Goal: Task Accomplishment & Management: Use online tool/utility

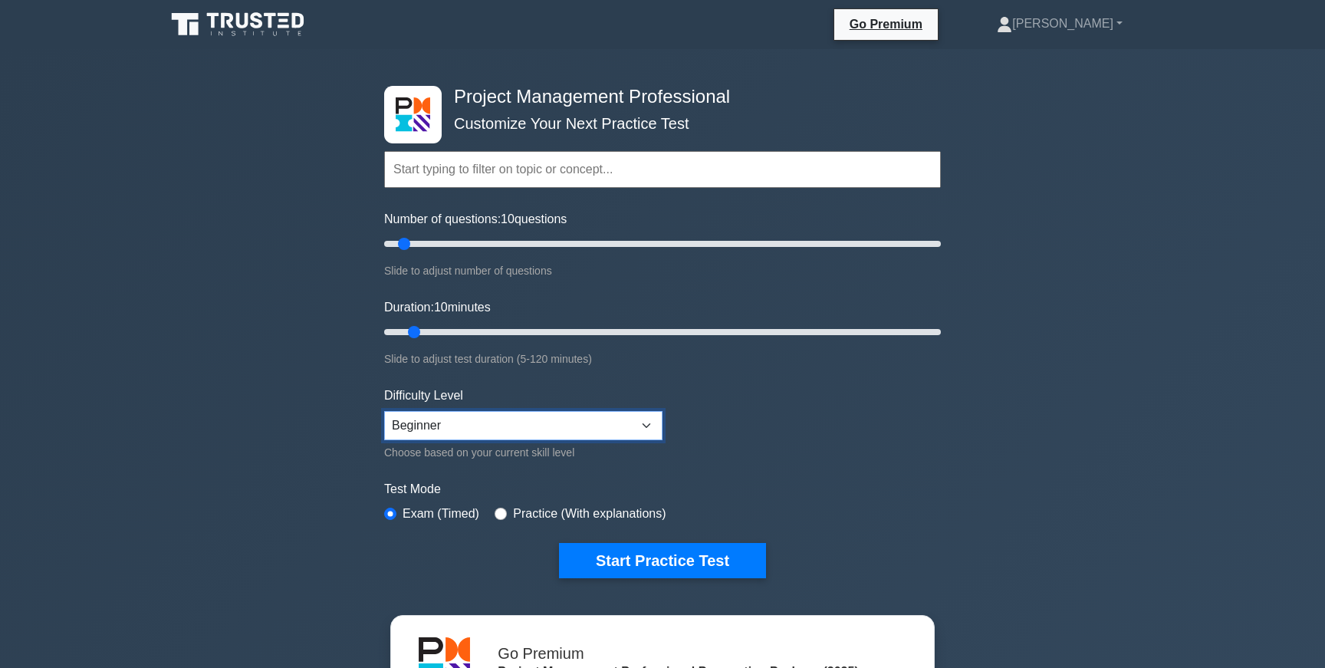
click at [566, 431] on select "Beginner Intermediate Expert" at bounding box center [523, 425] width 278 height 29
select select "expert"
click at [384, 411] on select "Beginner Intermediate Expert" at bounding box center [523, 425] width 278 height 29
click at [537, 423] on select "Beginner Intermediate Expert" at bounding box center [523, 425] width 278 height 29
drag, startPoint x: 402, startPoint y: 241, endPoint x: 483, endPoint y: 239, distance: 80.5
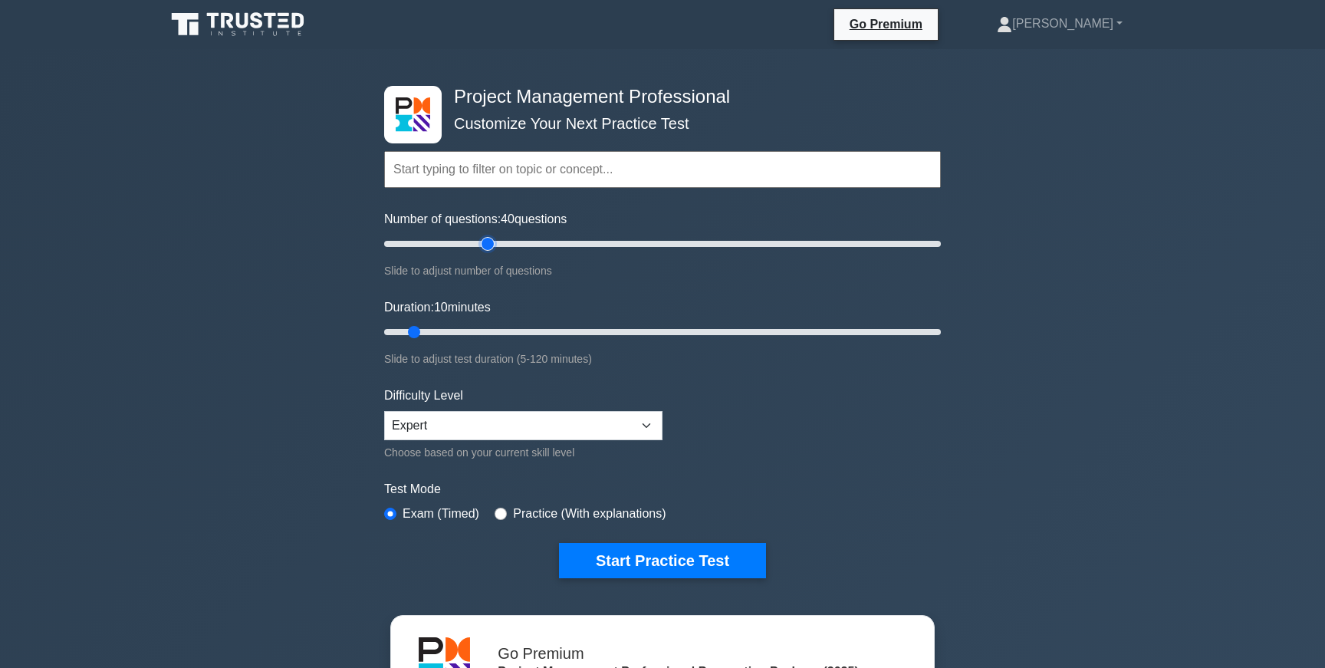
type input "40"
click at [483, 239] on input "Number of questions: 40 questions" at bounding box center [662, 244] width 556 height 18
click at [601, 561] on button "Start Practice Test" at bounding box center [662, 560] width 207 height 35
click at [613, 167] on input "text" at bounding box center [662, 169] width 556 height 37
click at [506, 511] on input "radio" at bounding box center [500, 513] width 12 height 12
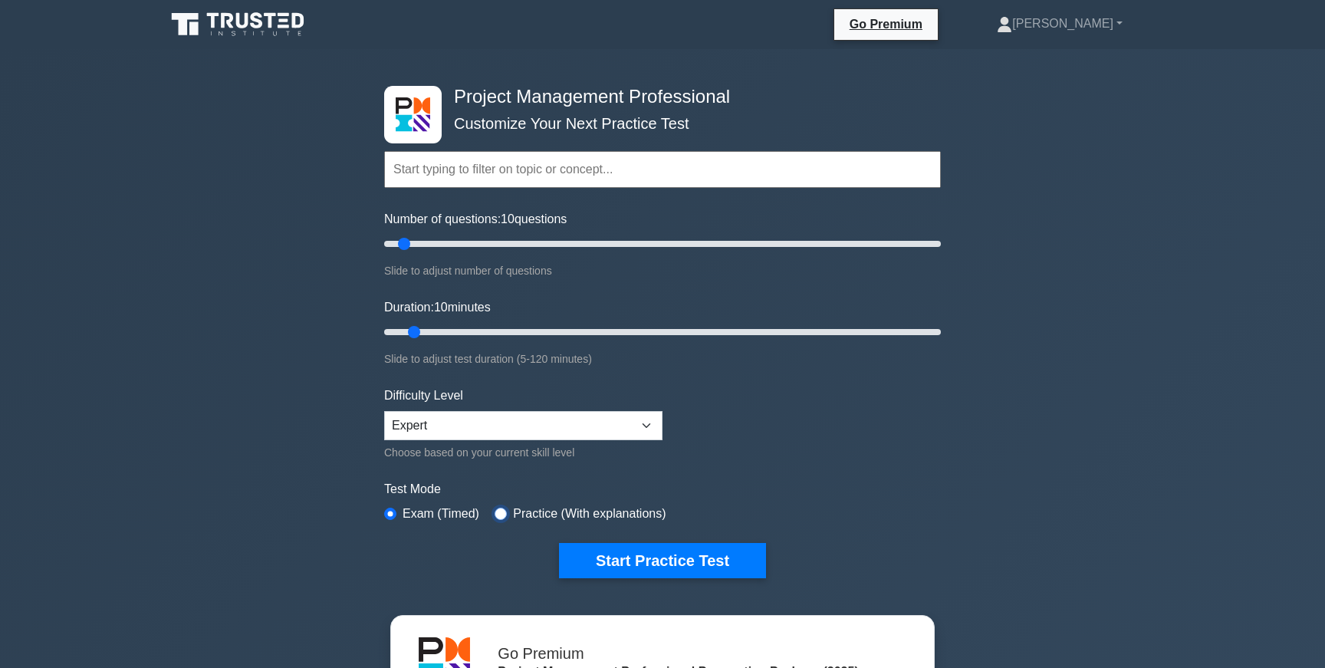
radio input "true"
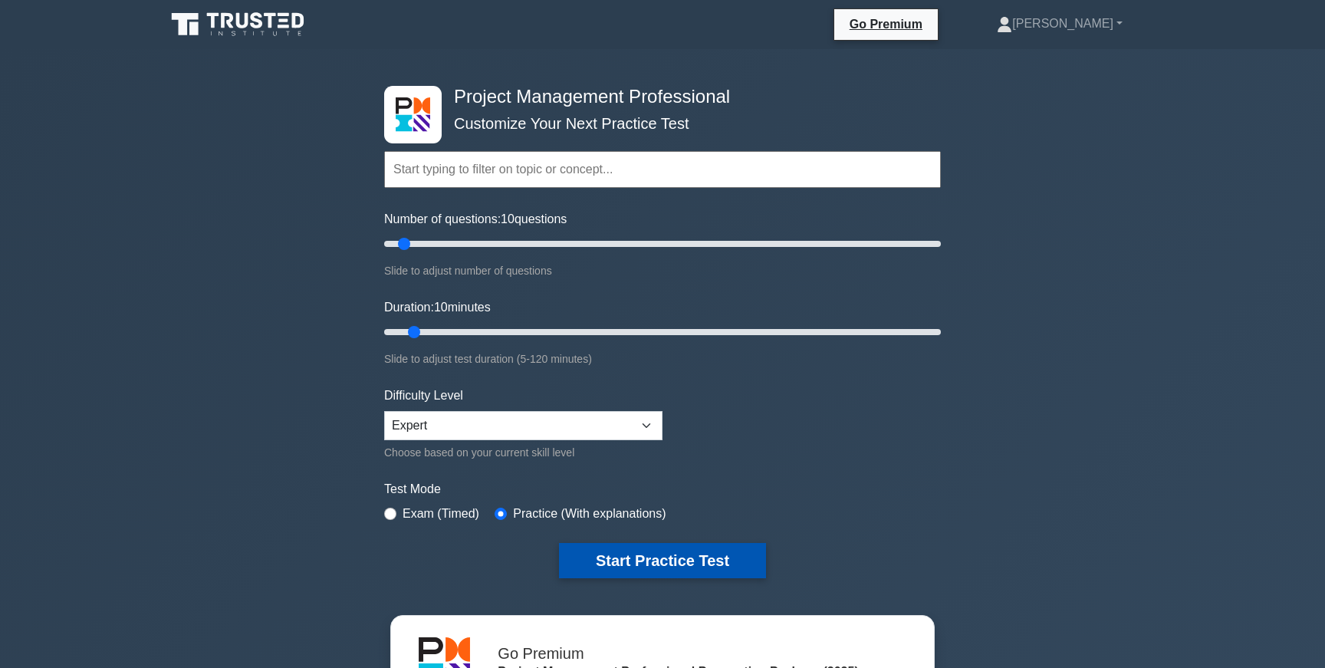
click at [577, 550] on button "Start Practice Test" at bounding box center [662, 560] width 207 height 35
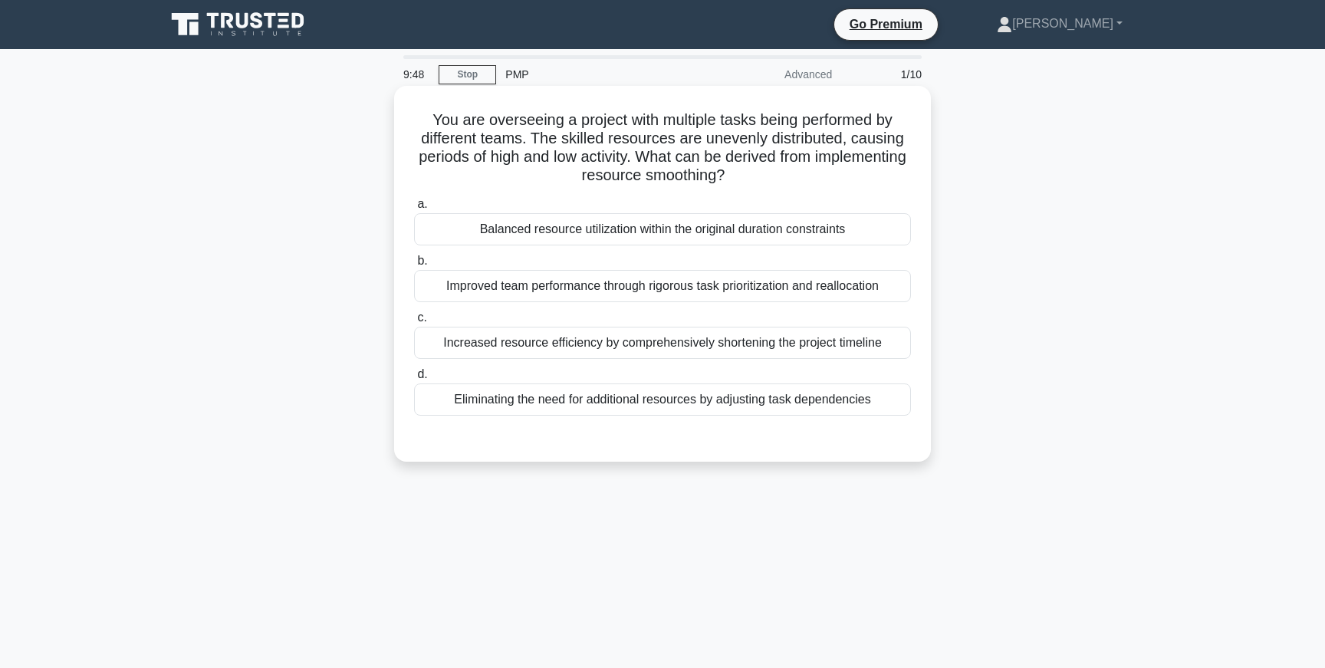
click at [399, 336] on div "You are overseeing a project with multiple tasks being performed by different t…" at bounding box center [662, 274] width 537 height 376
click at [537, 342] on div "Increased resource efficiency by comprehensively shortening the project timeline" at bounding box center [662, 343] width 497 height 32
click at [414, 323] on input "c. Increased resource efficiency by comprehensively shortening the project time…" at bounding box center [414, 318] width 0 height 10
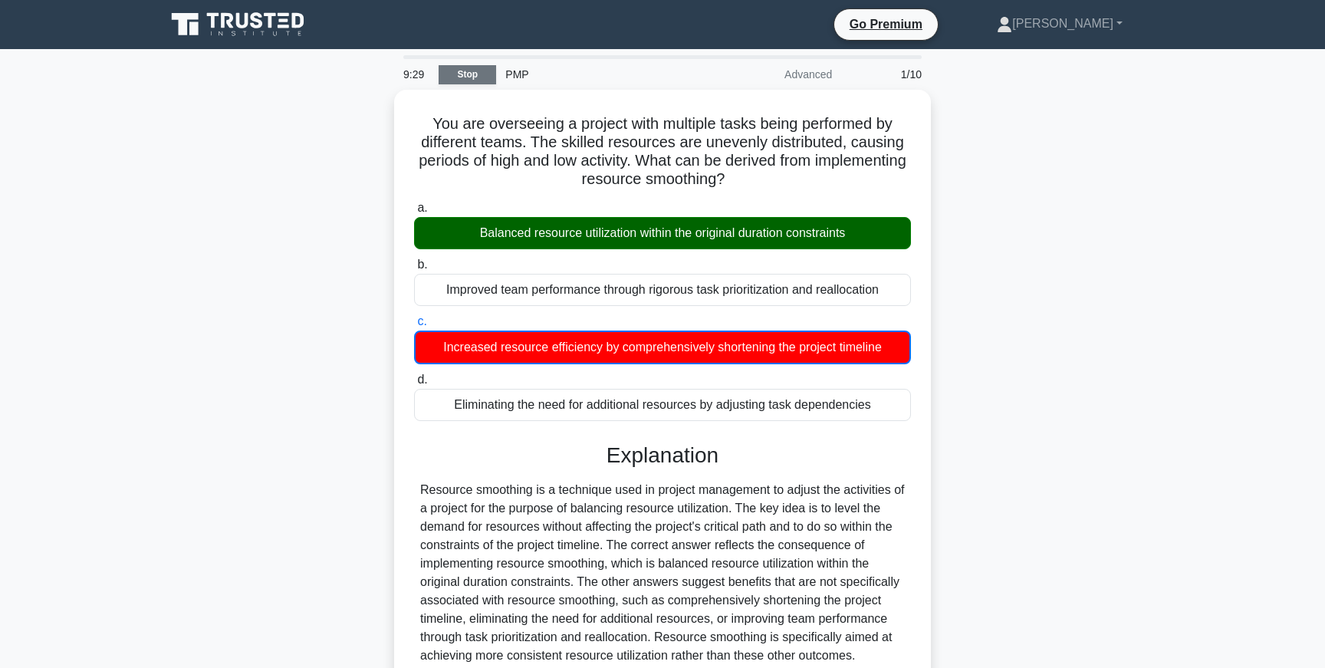
click at [474, 76] on link "Stop" at bounding box center [466, 74] width 57 height 19
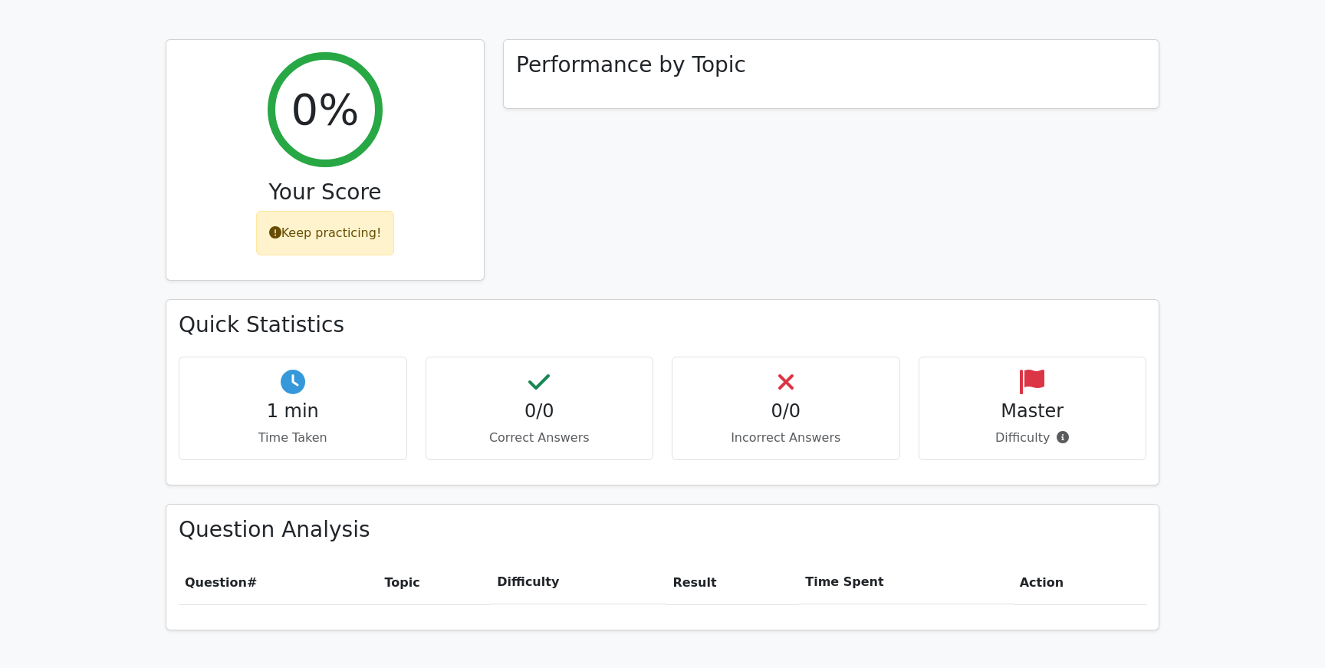
scroll to position [1305, 0]
